Goal: Task Accomplishment & Management: Manage account settings

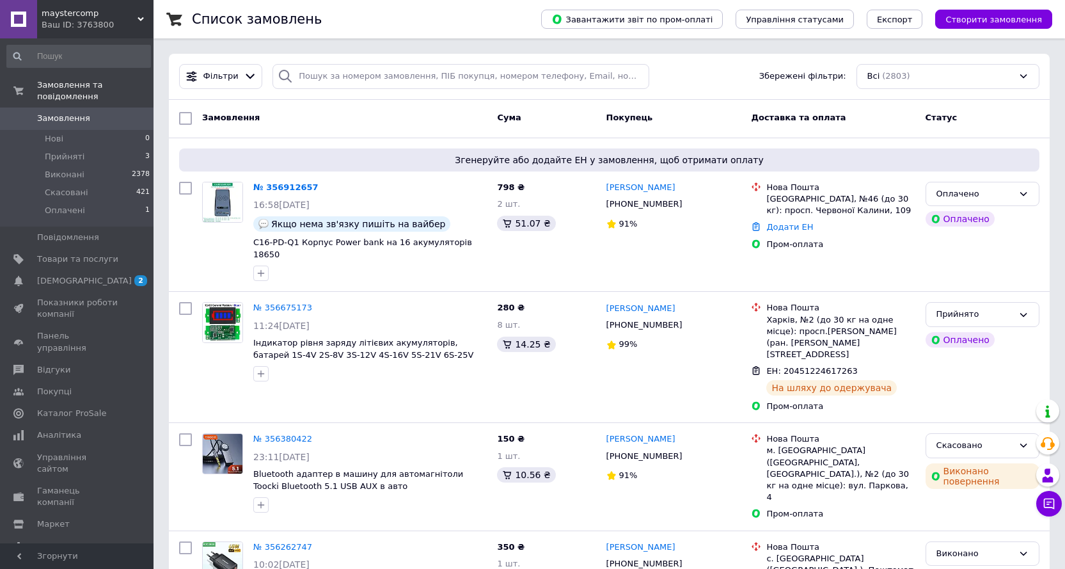
click at [301, 183] on link "№ 356912657" at bounding box center [285, 187] width 65 height 10
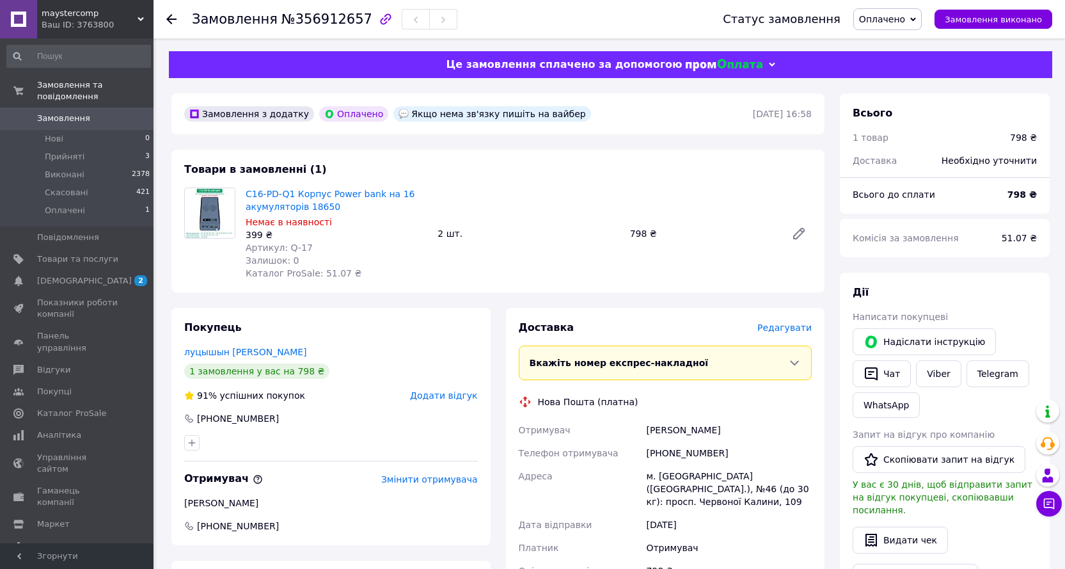
click at [905, 17] on span "Оплачено" at bounding box center [882, 19] width 46 height 10
click at [903, 81] on li "Скасовано" at bounding box center [887, 83] width 67 height 19
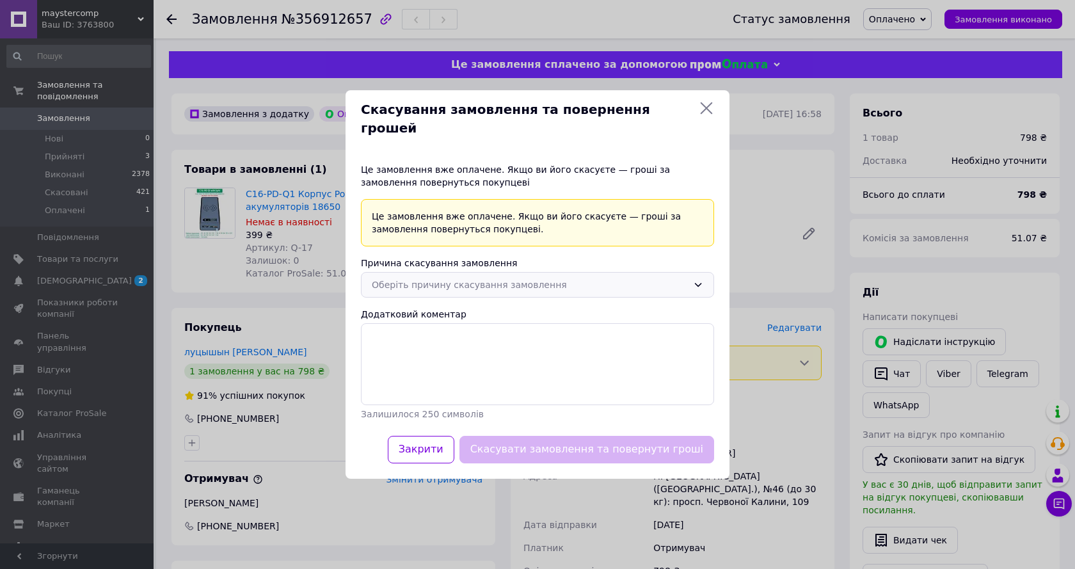
click at [505, 278] on div "Оберіть причину скасування замовлення" at bounding box center [530, 285] width 316 height 14
click at [455, 351] on li "На прохання покупця" at bounding box center [537, 361] width 352 height 24
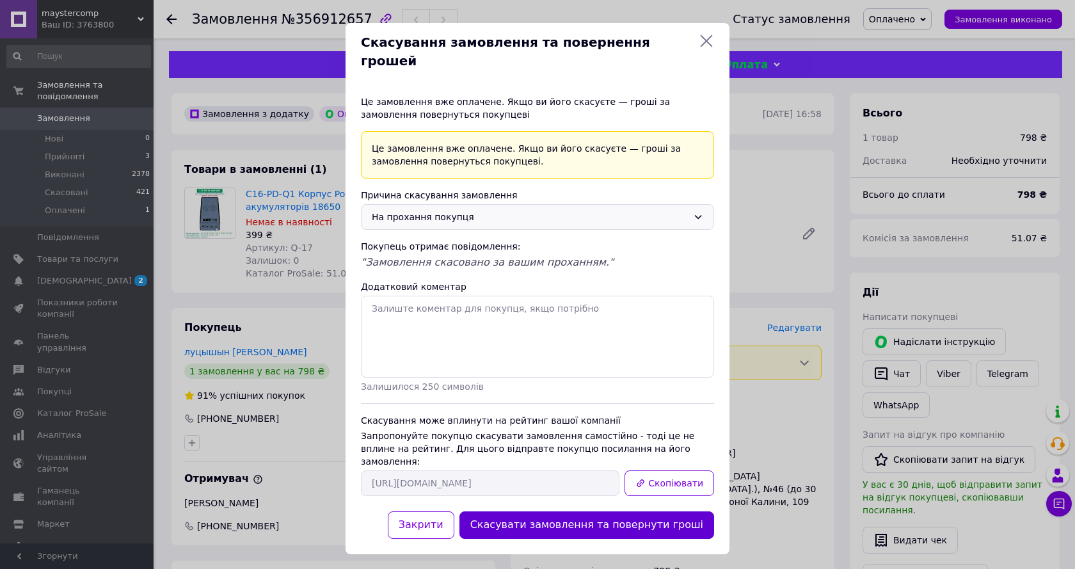
click at [537, 511] on button "Скасувати замовлення та повернути гроші" at bounding box center [586, 525] width 255 height 28
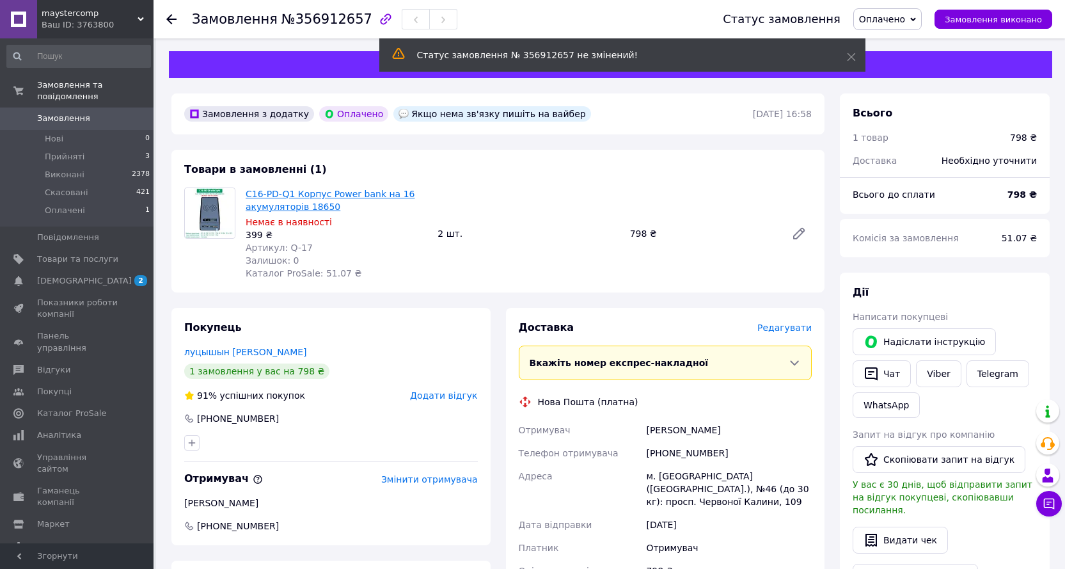
click at [308, 194] on link "C16-PD-Q1 Корпус Power bank на 16 акумуляторів 18650" at bounding box center [330, 200] width 169 height 23
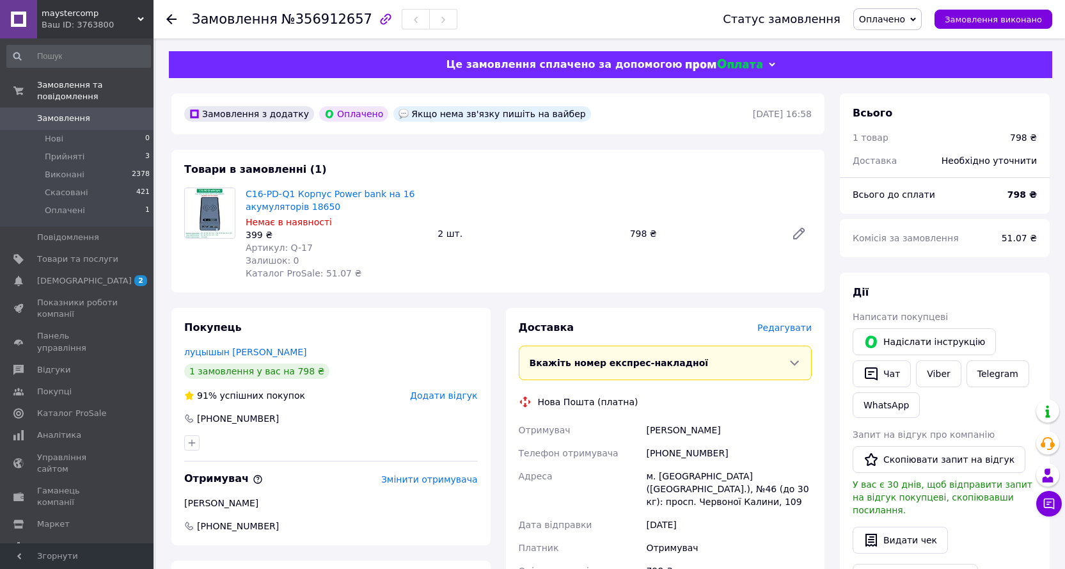
click at [85, 113] on span "Замовлення" at bounding box center [77, 119] width 81 height 12
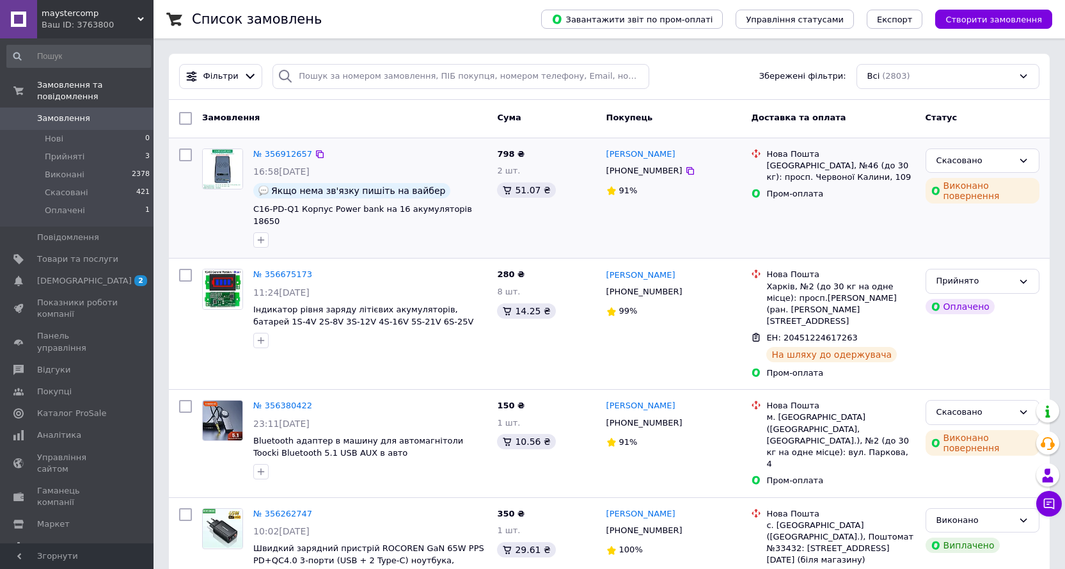
click at [226, 163] on img at bounding box center [223, 169] width 40 height 40
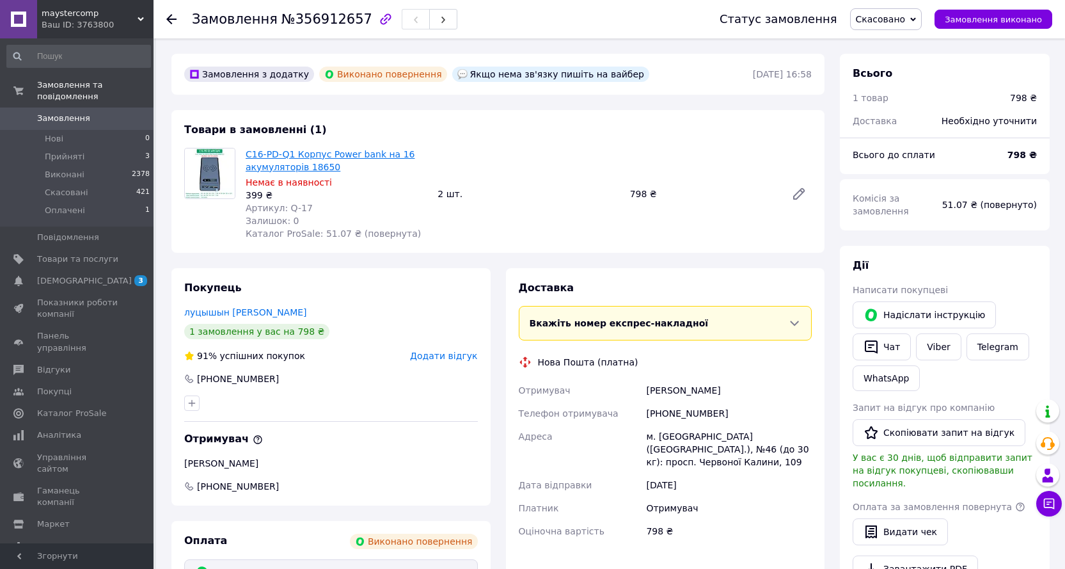
click at [272, 157] on link "C16-PD-Q1 Корпус Power bank на 16 акумуляторів 18650" at bounding box center [330, 160] width 169 height 23
